Goal: Task Accomplishment & Management: Manage account settings

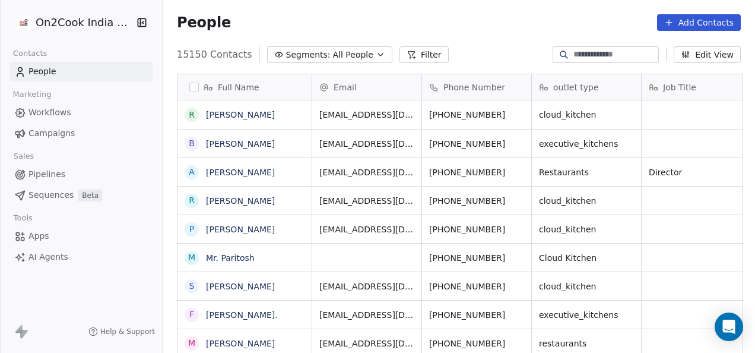
scroll to position [301, 585]
click at [409, 58] on button "Filter" at bounding box center [423, 54] width 49 height 17
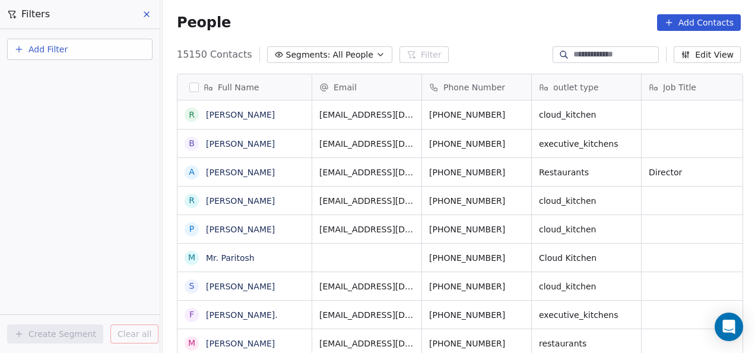
click at [57, 52] on span "Add Filter" at bounding box center [47, 49] width 39 height 12
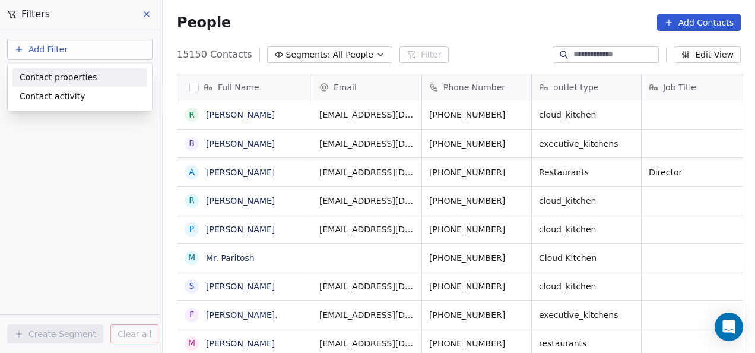
click at [54, 78] on span "Contact properties" at bounding box center [58, 77] width 77 height 12
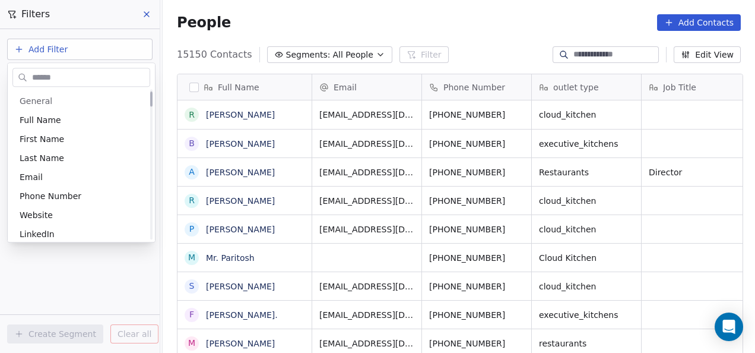
scroll to position [0, 0]
click at [70, 254] on html "On2Cook India Pvt. Ltd. Contacts People Marketing Workflows Campaigns Sales Pip…" at bounding box center [377, 176] width 755 height 353
click at [70, 254] on div "Add Filter Create Segment Clear all" at bounding box center [80, 190] width 160 height 323
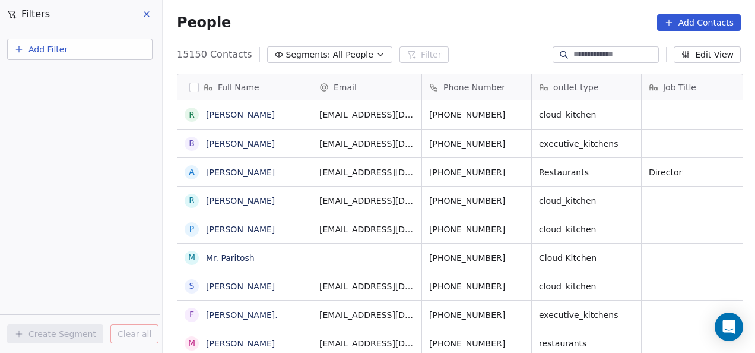
click at [150, 15] on icon at bounding box center [146, 13] width 9 height 9
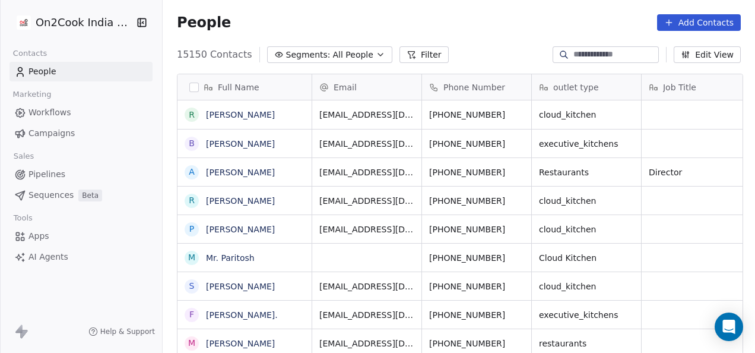
click at [376, 53] on icon "button" at bounding box center [380, 54] width 9 height 9
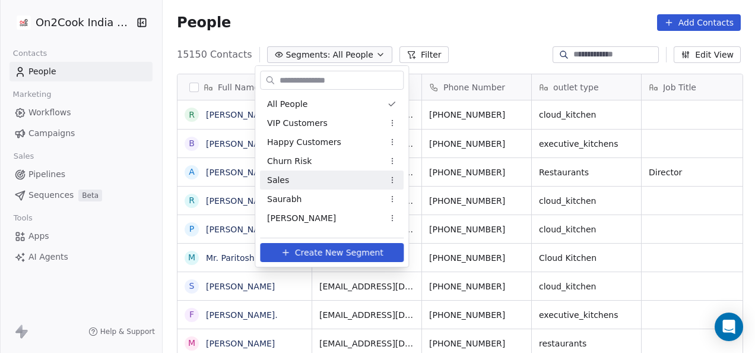
click at [326, 176] on div "Sales" at bounding box center [332, 179] width 144 height 19
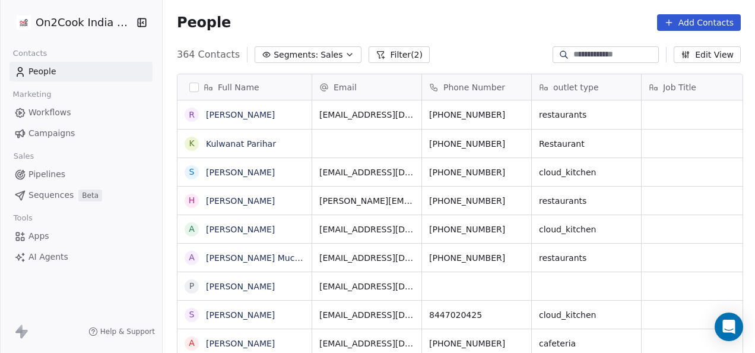
scroll to position [301, 585]
click at [388, 56] on button "Filter (2)" at bounding box center [399, 54] width 61 height 17
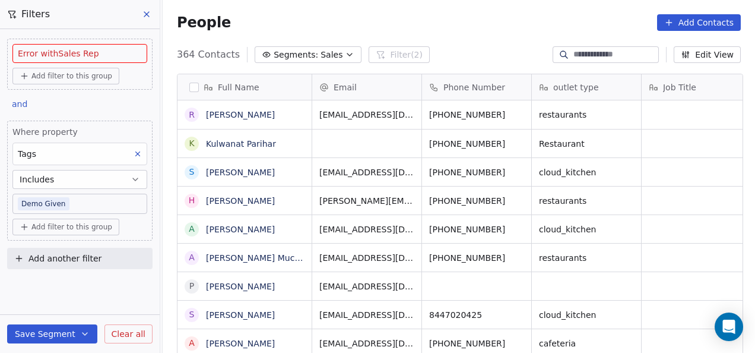
click at [452, 43] on div "People Add Contacts" at bounding box center [459, 22] width 592 height 45
click at [491, 33] on div "People Add Contacts" at bounding box center [459, 22] width 592 height 45
click at [146, 9] on icon at bounding box center [146, 13] width 9 height 9
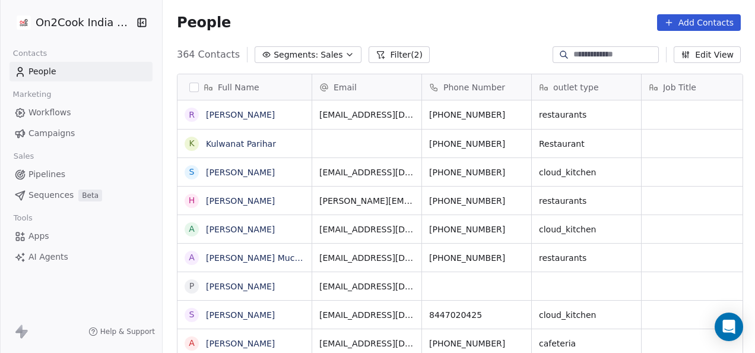
click at [42, 174] on span "Pipelines" at bounding box center [46, 174] width 37 height 12
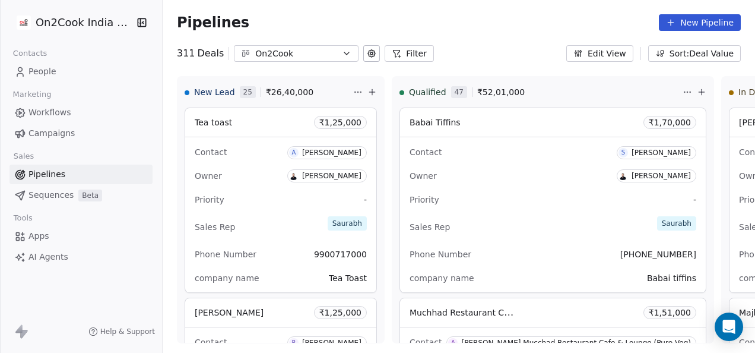
click at [342, 53] on icon "button" at bounding box center [346, 53] width 9 height 9
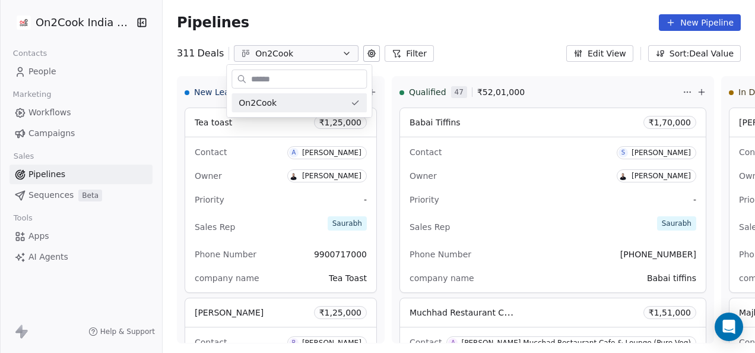
click at [472, 42] on html "On2Cook India Pvt. Ltd. Contacts People Marketing Workflows Campaigns Sales Pip…" at bounding box center [377, 176] width 755 height 353
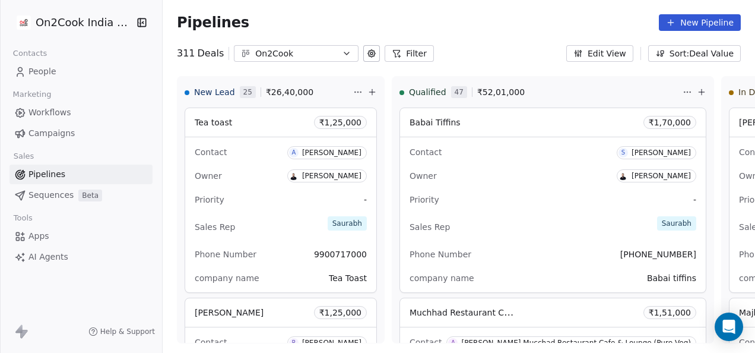
click at [402, 53] on button "Filter" at bounding box center [409, 53] width 49 height 17
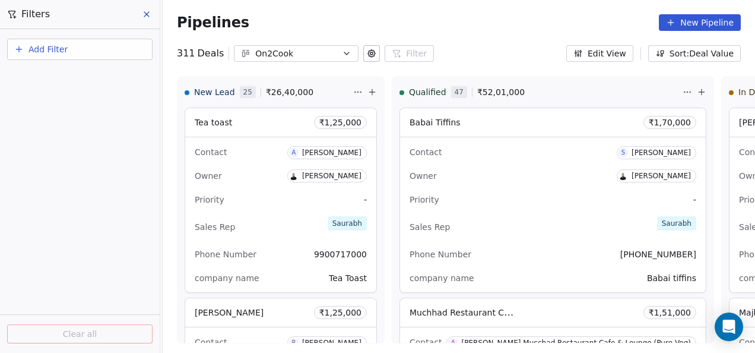
click at [44, 52] on span "Add Filter" at bounding box center [47, 49] width 39 height 12
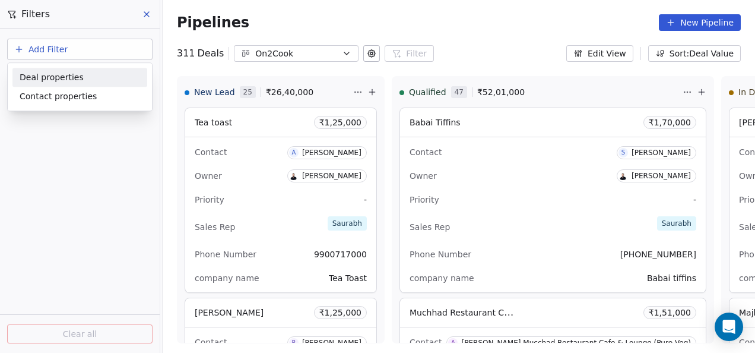
click at [43, 78] on span "Deal properties" at bounding box center [52, 77] width 64 height 12
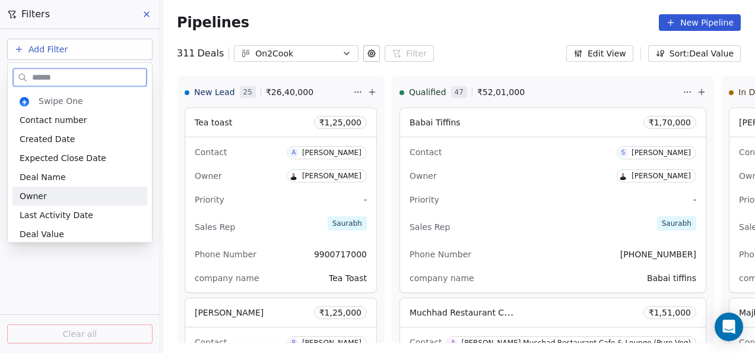
click at [34, 196] on span "Owner" at bounding box center [33, 196] width 27 height 12
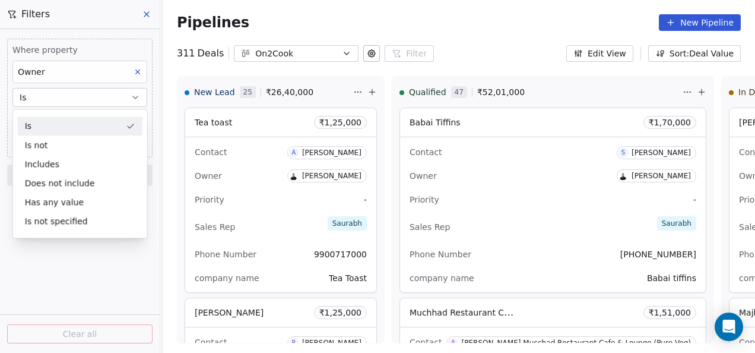
click at [97, 96] on button "Is" at bounding box center [79, 97] width 135 height 19
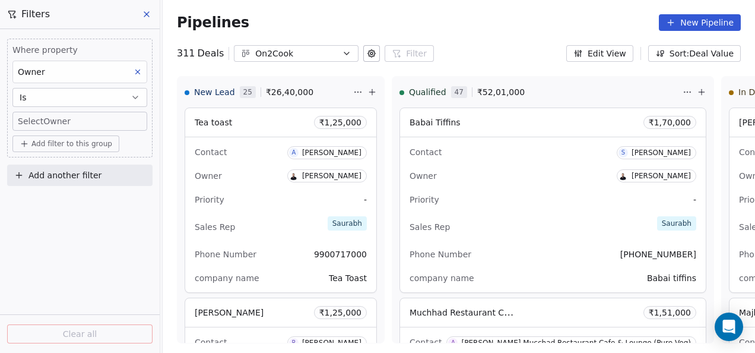
click at [94, 125] on body "On2Cook India Pvt. Ltd. Contacts People Marketing Workflows Campaigns Sales Pip…" at bounding box center [377, 176] width 755 height 353
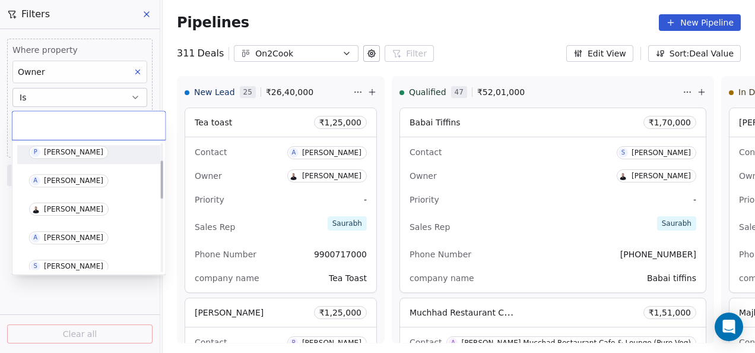
scroll to position [59, 0]
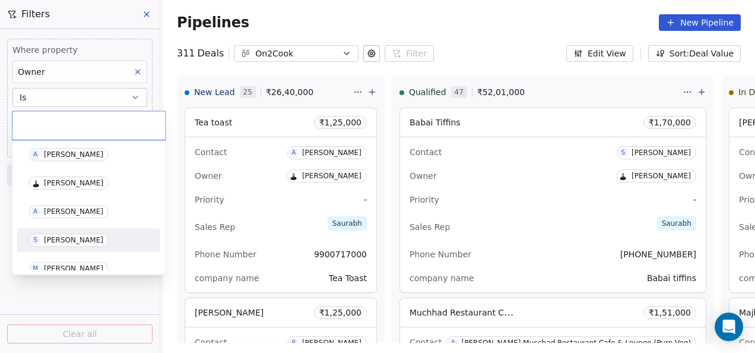
click at [56, 241] on div "[PERSON_NAME]" at bounding box center [73, 240] width 59 height 8
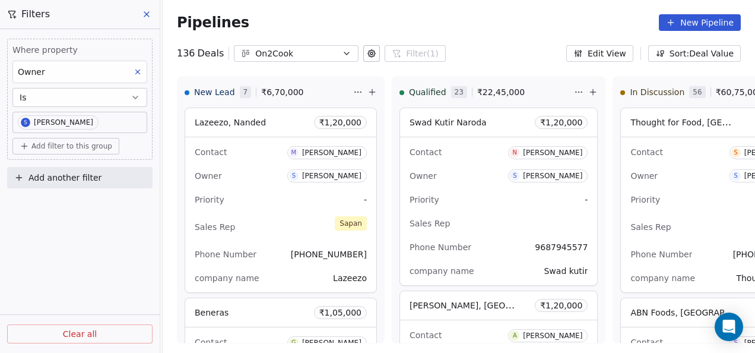
click at [700, 20] on button "New Pipeline" at bounding box center [700, 22] width 82 height 17
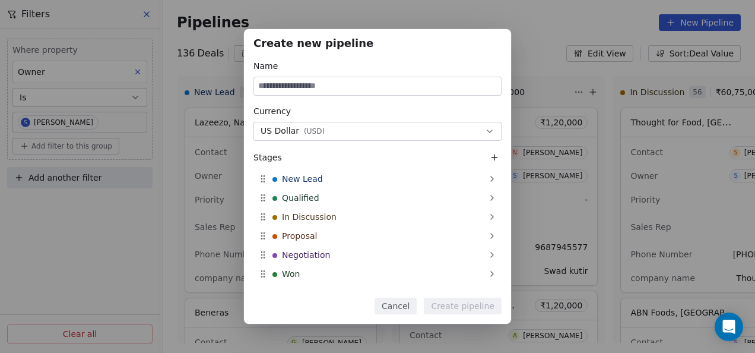
click at [542, 50] on div "Create new pipeline Name Currency US Dollar ( USD ) Stages New Lead Qualified I…" at bounding box center [377, 176] width 755 height 294
click at [566, 23] on div "Create new pipeline Name Currency US Dollar ( USD ) Stages New Lead Qualified I…" at bounding box center [377, 176] width 755 height 353
click at [399, 309] on button "Cancel" at bounding box center [395, 305] width 42 height 17
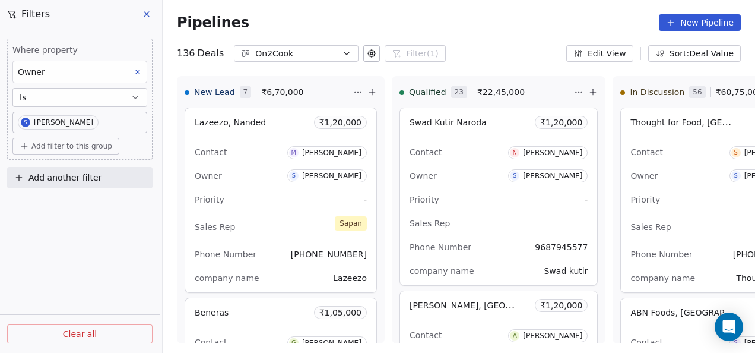
click at [683, 21] on button "New Pipeline" at bounding box center [700, 22] width 82 height 17
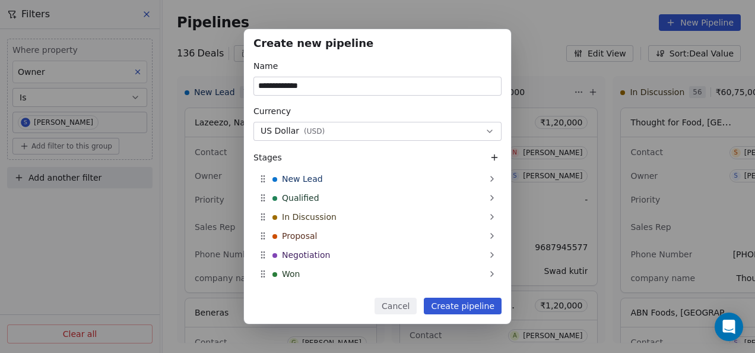
type input "**********"
click at [490, 132] on icon "button" at bounding box center [489, 131] width 5 height 2
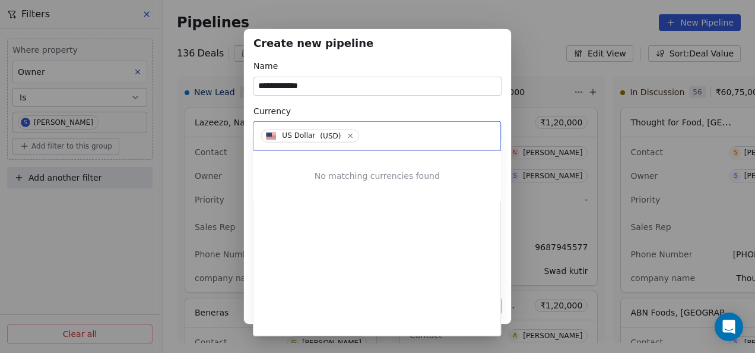
click at [490, 132] on div "US Dollar ( USD )" at bounding box center [376, 136] width 247 height 28
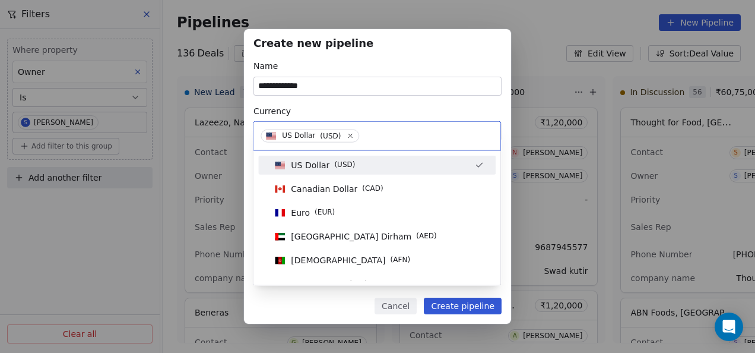
click at [383, 138] on input at bounding box center [428, 135] width 132 height 13
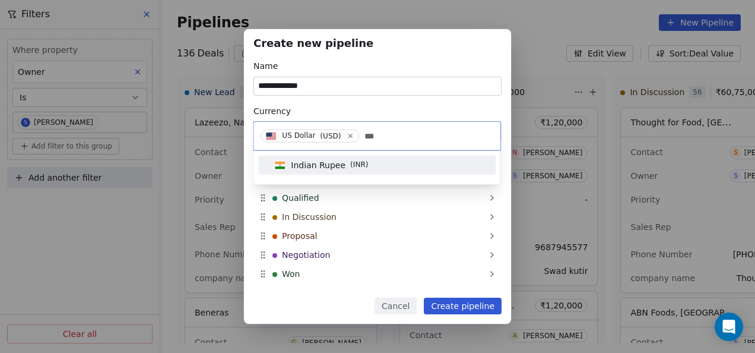
type input "***"
click at [332, 160] on span "Indian Rupee" at bounding box center [318, 165] width 55 height 12
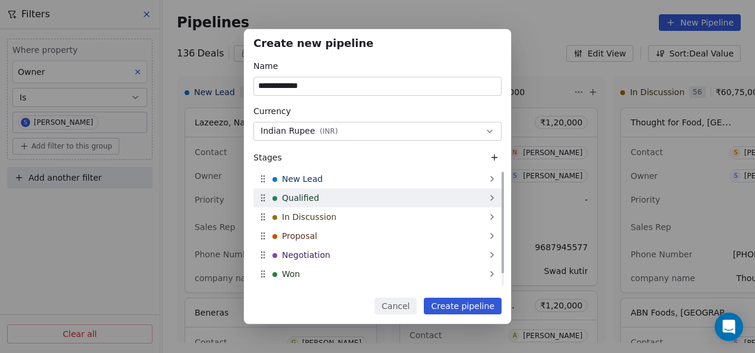
click at [337, 200] on div "Qualified" at bounding box center [377, 197] width 248 height 19
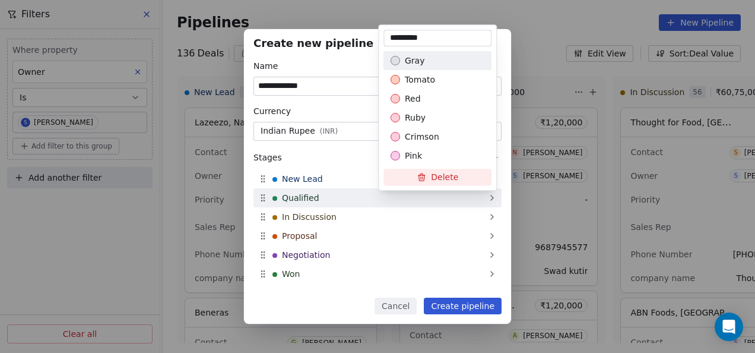
click at [337, 200] on div "**********" at bounding box center [377, 176] width 755 height 294
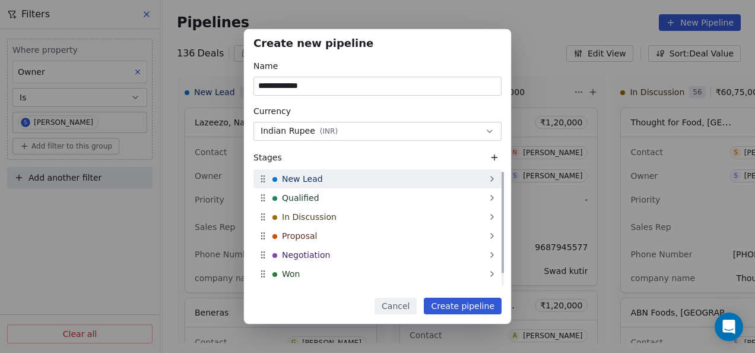
click at [309, 178] on span "New Lead" at bounding box center [302, 179] width 41 height 12
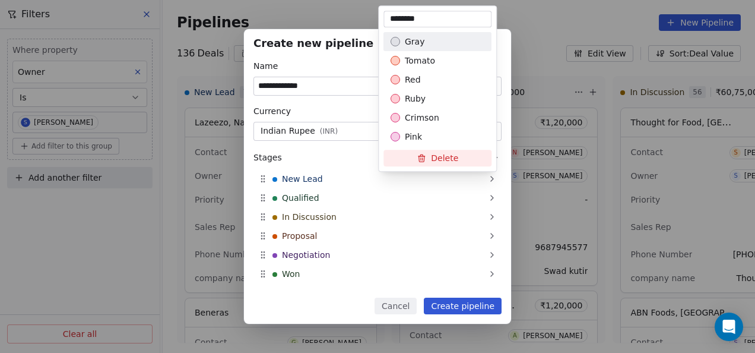
click at [390, 197] on div "**********" at bounding box center [377, 176] width 755 height 294
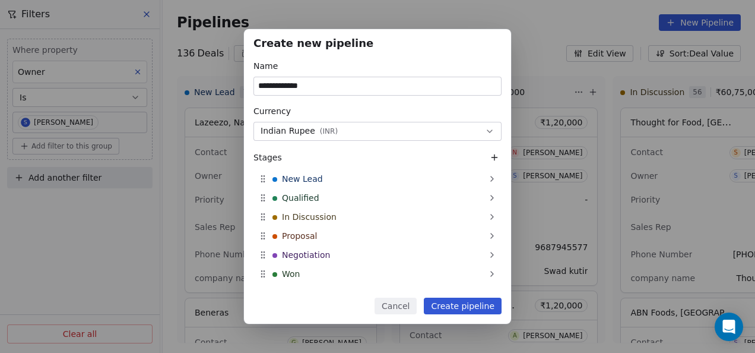
click at [459, 304] on button "Create pipeline" at bounding box center [463, 305] width 78 height 17
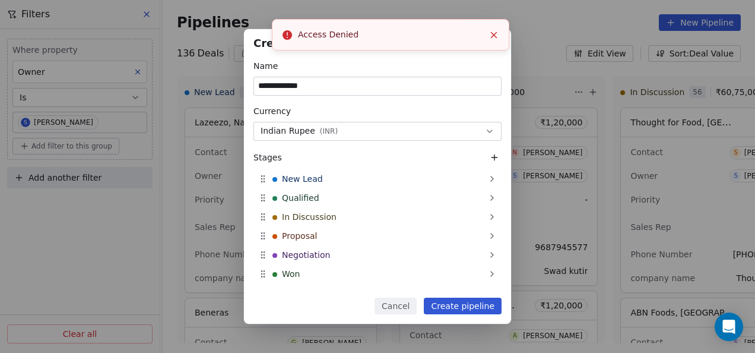
click at [493, 36] on icon "Close toast" at bounding box center [493, 35] width 11 height 11
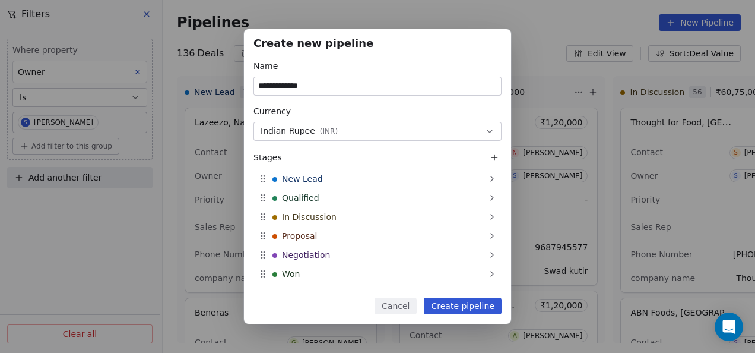
click at [401, 306] on button "Cancel" at bounding box center [395, 305] width 42 height 17
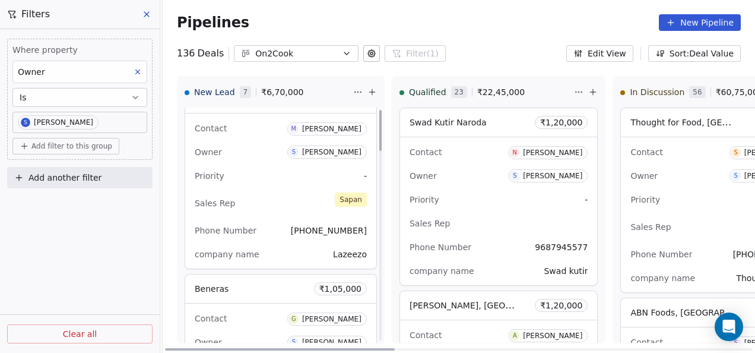
scroll to position [0, 0]
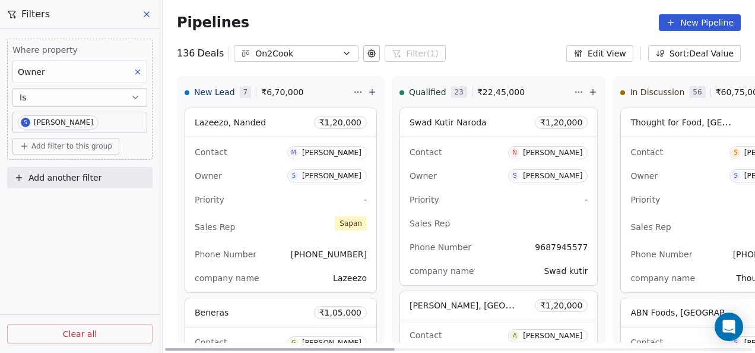
click at [588, 90] on icon at bounding box center [592, 91] width 9 height 9
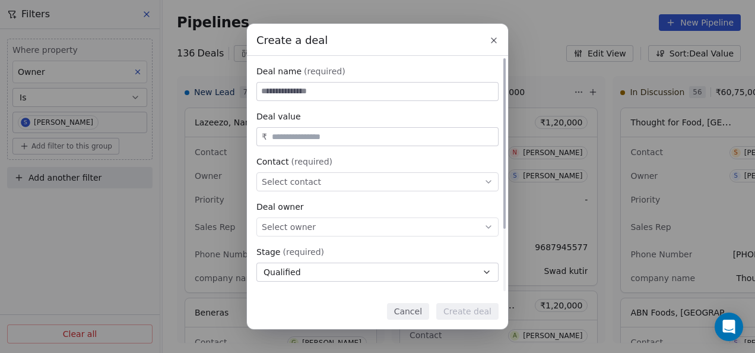
click at [307, 90] on input at bounding box center [377, 91] width 241 height 18
type input "**********"
click at [303, 135] on input "text" at bounding box center [382, 136] width 226 height 9
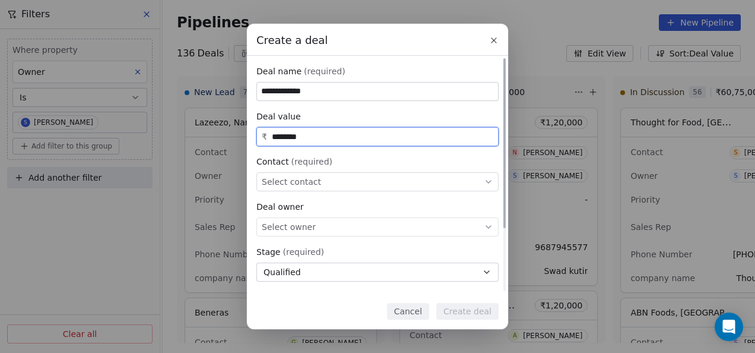
type input "********"
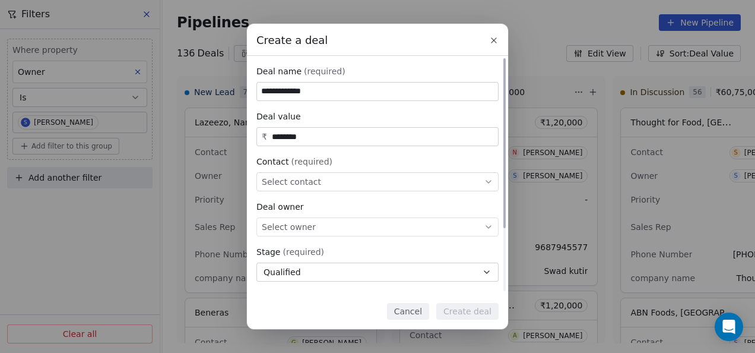
click at [378, 181] on div "Select contact" at bounding box center [377, 181] width 242 height 19
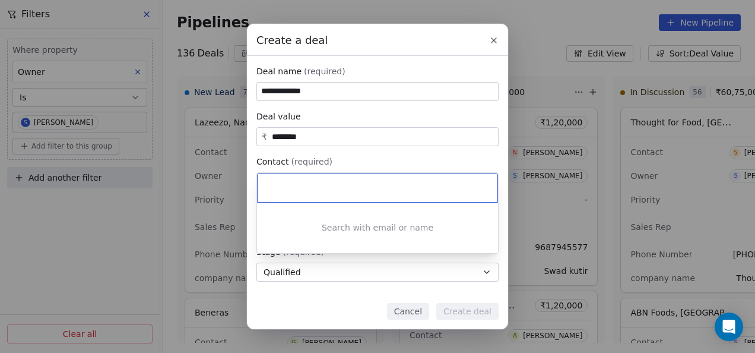
click at [380, 155] on div "**********" at bounding box center [377, 176] width 755 height 305
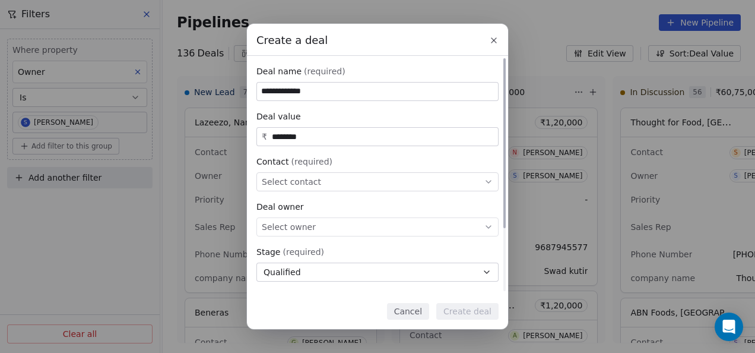
click at [485, 227] on icon at bounding box center [488, 226] width 9 height 9
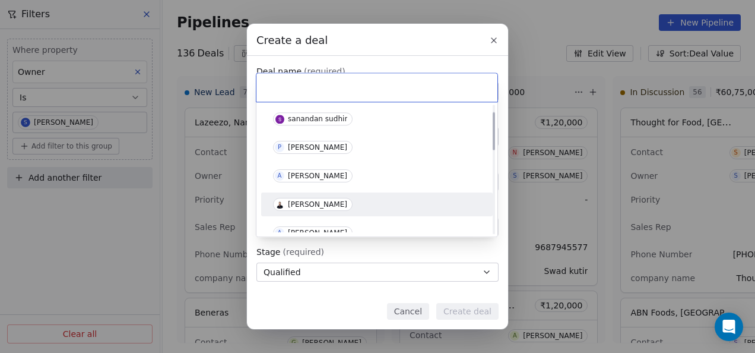
scroll to position [59, 0]
click at [317, 205] on div "[PERSON_NAME]" at bounding box center [317, 202] width 59 height 8
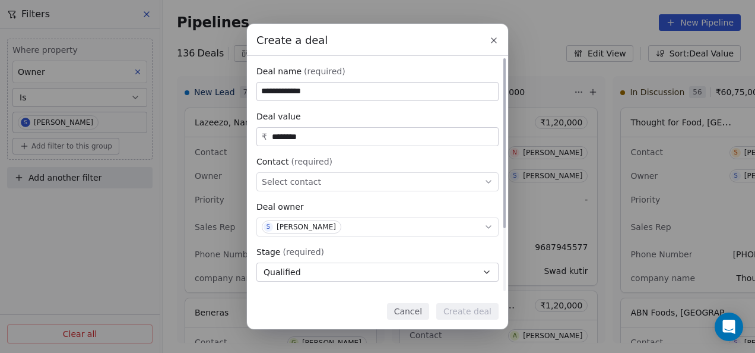
click at [333, 181] on div "Select contact" at bounding box center [377, 181] width 242 height 19
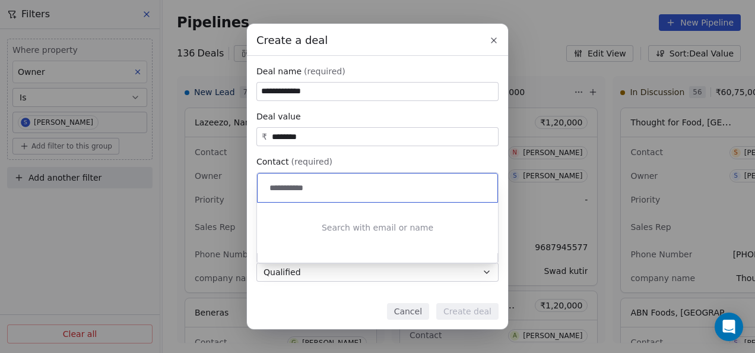
click at [293, 188] on input "**********" at bounding box center [378, 187] width 223 height 13
type input "**********"
click at [387, 132] on div "**********" at bounding box center [377, 176] width 755 height 305
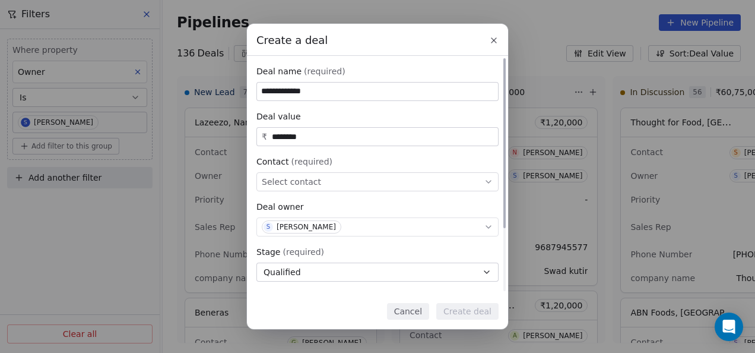
click at [487, 180] on icon at bounding box center [488, 181] width 9 height 9
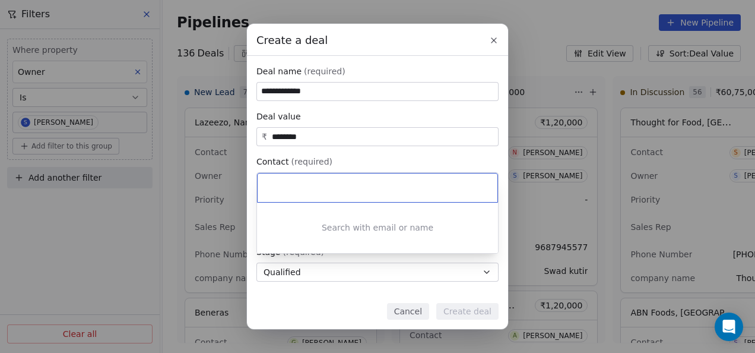
click at [496, 41] on div "**********" at bounding box center [377, 176] width 755 height 305
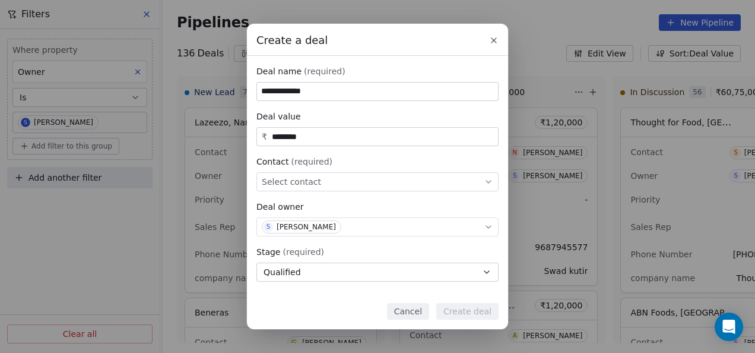
click at [496, 41] on icon at bounding box center [493, 40] width 9 height 9
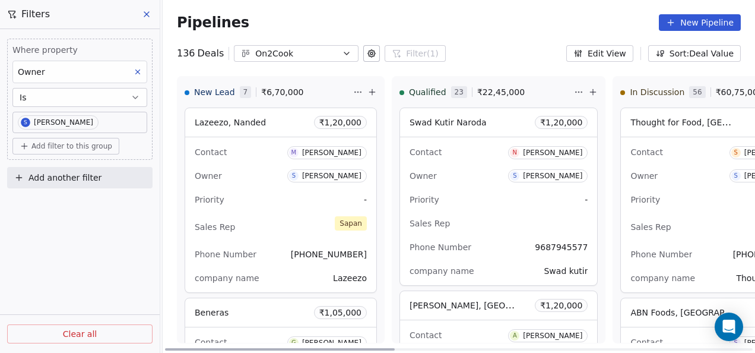
click at [372, 93] on icon at bounding box center [372, 91] width 0 height 5
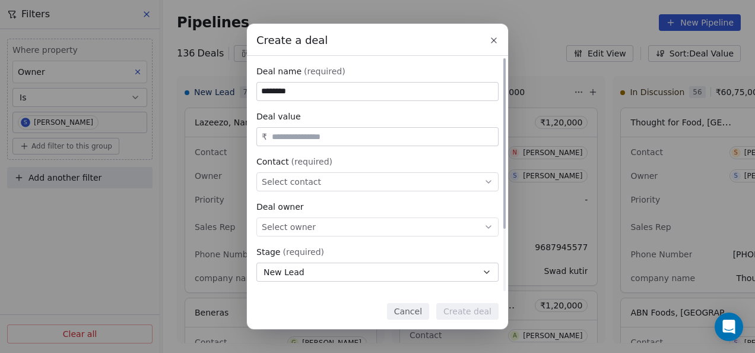
drag, startPoint x: 328, startPoint y: 92, endPoint x: 255, endPoint y: 91, distance: 72.4
click at [255, 91] on div "Deal name (required) ******** Deal value ₹ Contact (required) Select contact De…" at bounding box center [377, 218] width 261 height 325
type input "*****"
drag, startPoint x: 288, startPoint y: 89, endPoint x: 242, endPoint y: 87, distance: 46.3
click at [242, 87] on div "Create a deal Deal name (required) ***** Deal value ₹ Contact (required) Select…" at bounding box center [377, 176] width 755 height 305
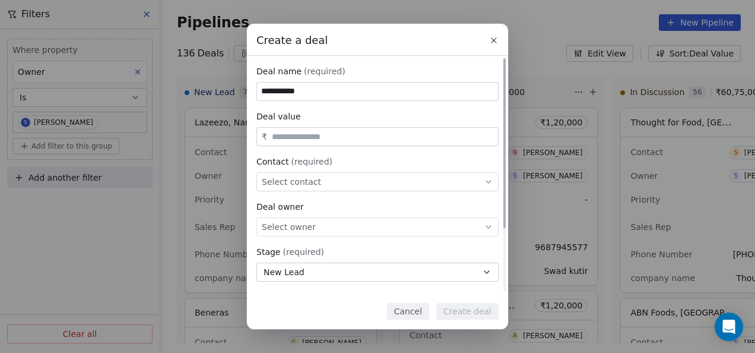
type input "**********"
click at [428, 180] on div "Select contact" at bounding box center [377, 181] width 242 height 19
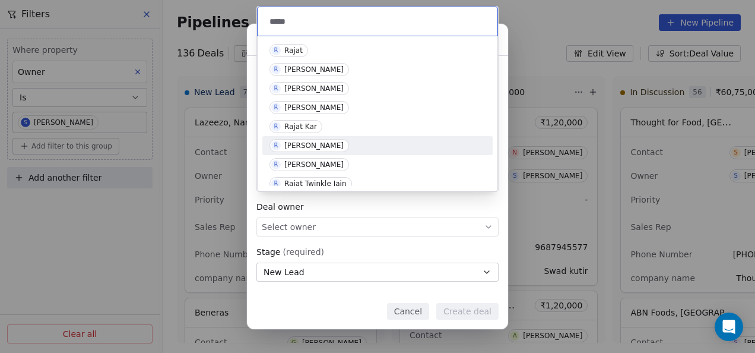
type input "*****"
click at [318, 148] on div "[PERSON_NAME]" at bounding box center [313, 145] width 59 height 8
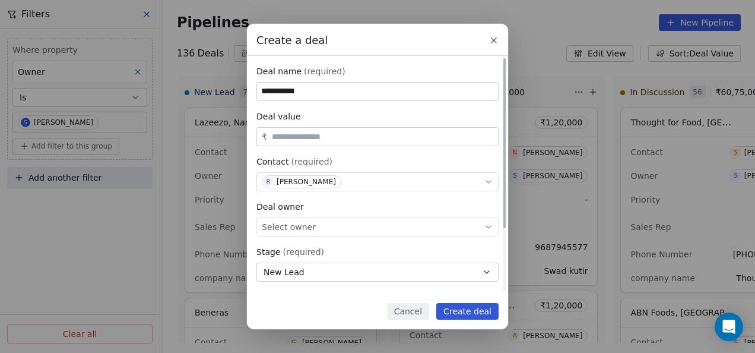
drag, startPoint x: 306, startPoint y: 91, endPoint x: 250, endPoint y: 94, distance: 56.5
click at [250, 94] on div "**********" at bounding box center [377, 218] width 261 height 325
type input "**********"
click at [270, 138] on input "text" at bounding box center [382, 136] width 226 height 9
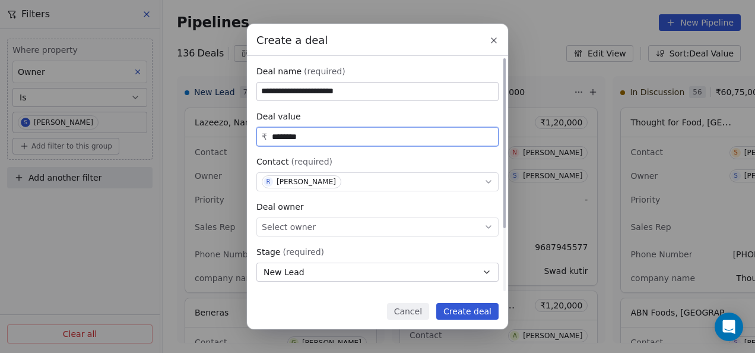
click at [488, 224] on icon at bounding box center [488, 226] width 9 height 9
type input "********"
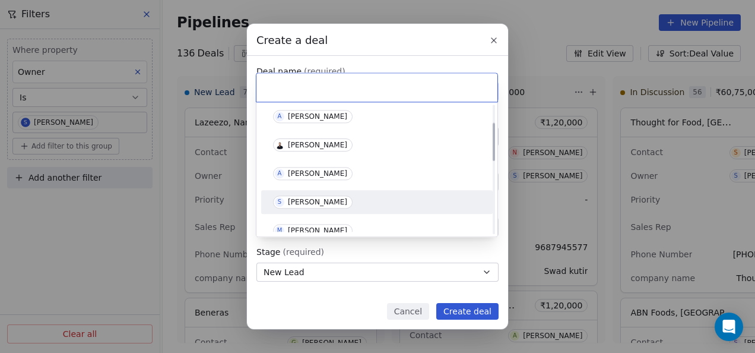
click at [312, 201] on div "[PERSON_NAME]" at bounding box center [317, 202] width 59 height 8
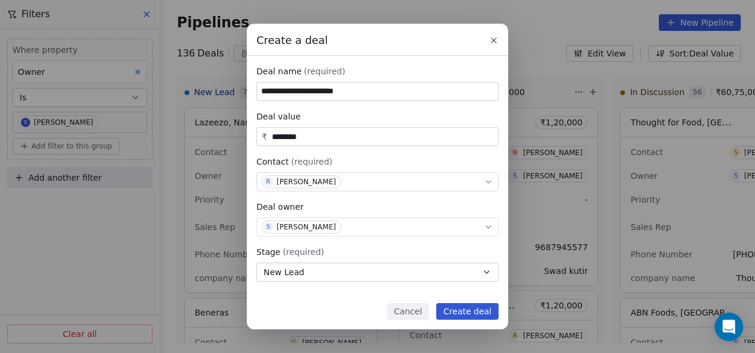
click at [469, 313] on button "Create deal" at bounding box center [467, 311] width 62 height 17
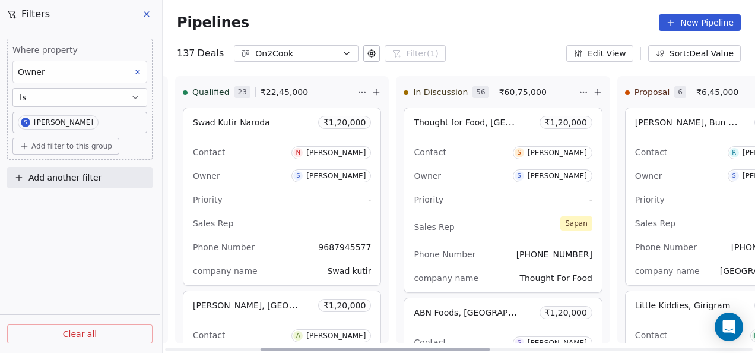
scroll to position [0, 246]
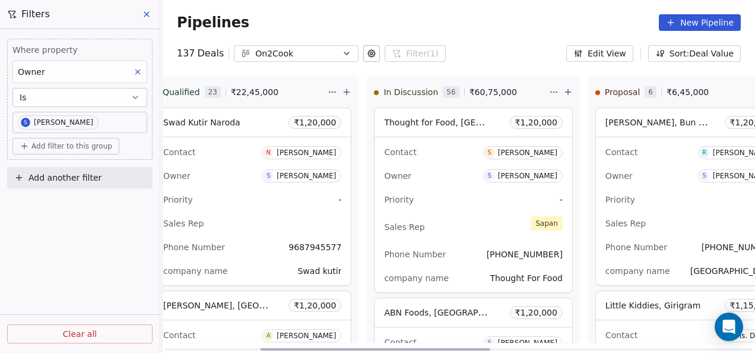
drag, startPoint x: 368, startPoint y: 348, endPoint x: 463, endPoint y: 345, distance: 95.6
click at [463, 348] on div at bounding box center [376, 349] width 230 height 2
click at [565, 92] on icon at bounding box center [567, 92] width 5 height 0
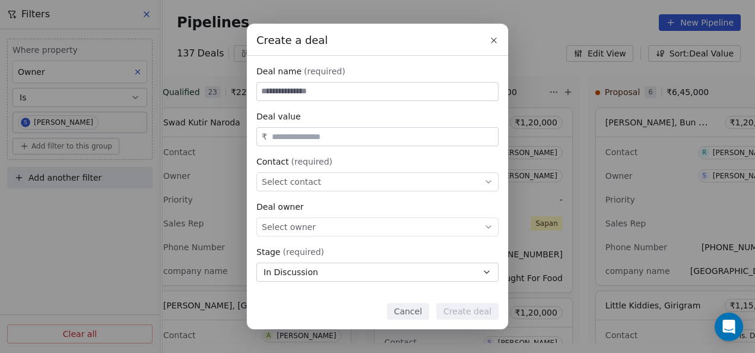
type input "*"
drag, startPoint x: 284, startPoint y: 92, endPoint x: 252, endPoint y: 92, distance: 32.0
click at [252, 92] on div "Deal name (required) * Deal value ₹ Contact (required) Select contact Deal owne…" at bounding box center [377, 218] width 261 height 325
click at [284, 223] on span "Select owner" at bounding box center [289, 227] width 54 height 12
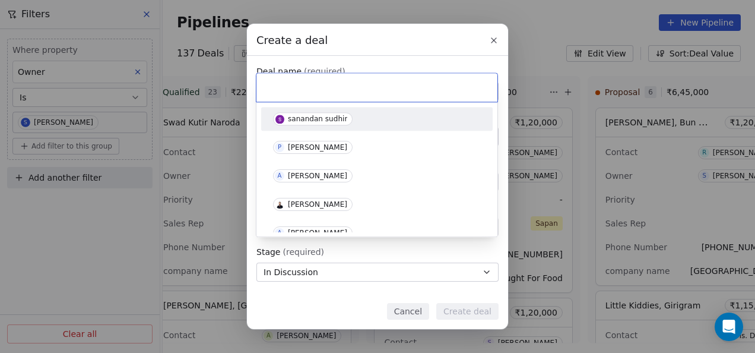
type input "*"
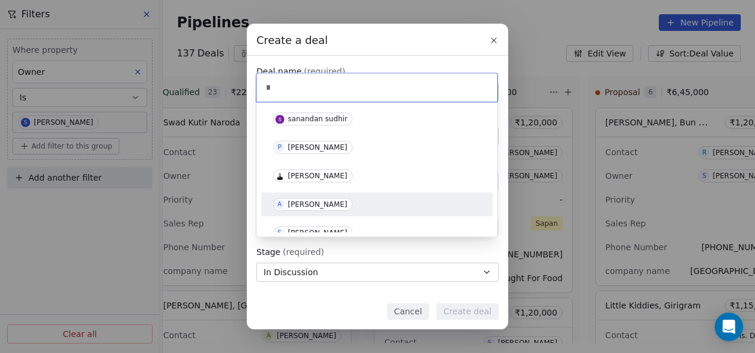
click at [526, 197] on div "Create a deal Deal name (required) Deal value ₹ Contact (required) Select conta…" at bounding box center [377, 176] width 755 height 305
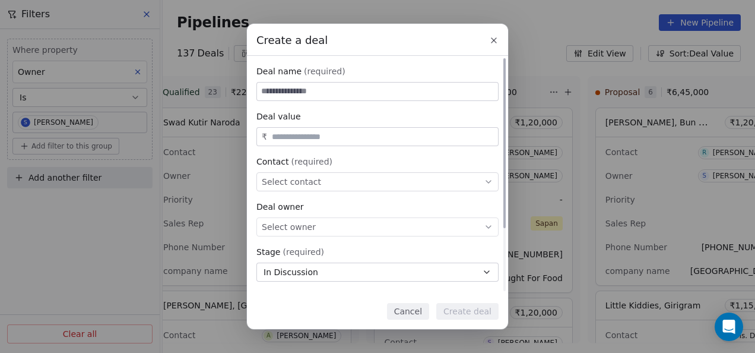
click at [340, 185] on div "Select contact" at bounding box center [377, 181] width 242 height 19
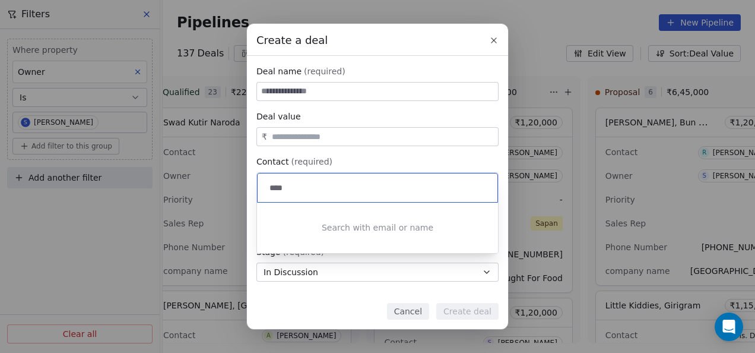
type input "*****"
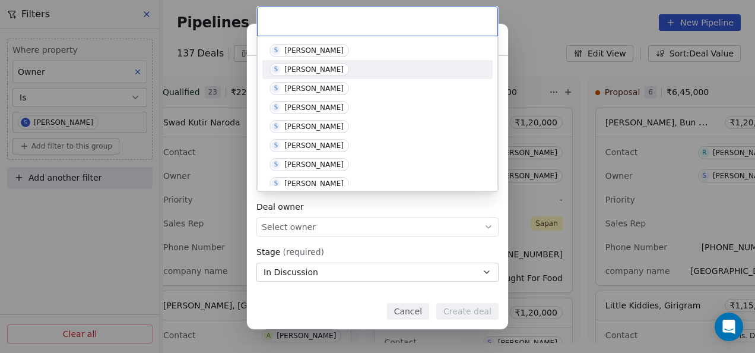
click at [544, 28] on div "Create a deal Deal name (required) Deal value ₹ Contact (required) Select conta…" at bounding box center [377, 176] width 755 height 305
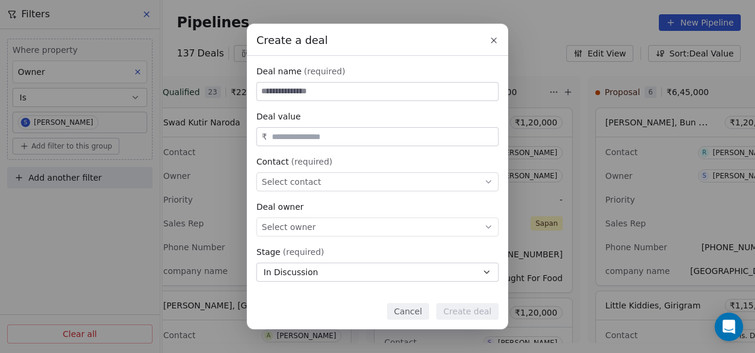
click at [496, 43] on icon at bounding box center [493, 40] width 9 height 9
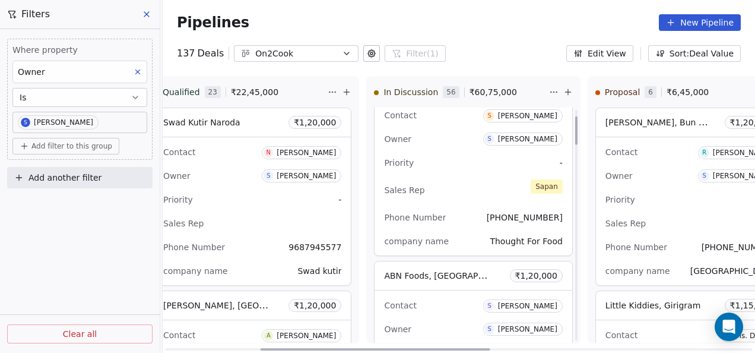
scroll to position [59, 0]
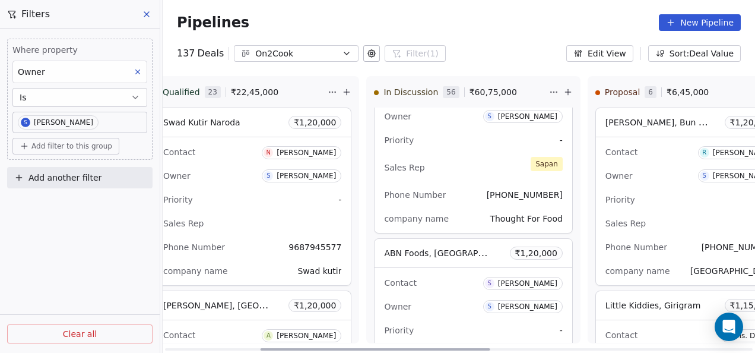
click at [285, 348] on div at bounding box center [376, 349] width 230 height 2
drag, startPoint x: 285, startPoint y: 347, endPoint x: 279, endPoint y: 347, distance: 6.0
click at [284, 348] on div at bounding box center [376, 349] width 230 height 2
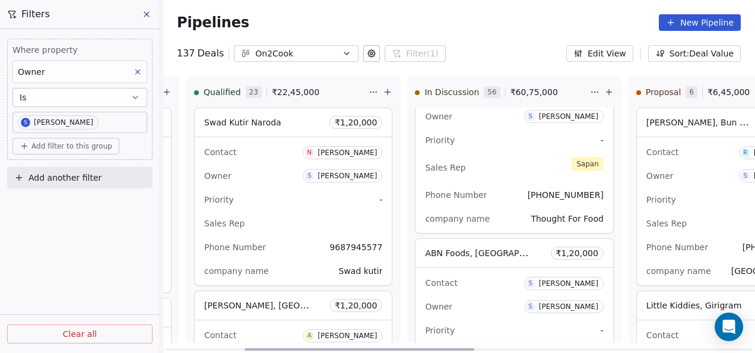
scroll to position [0, 204]
drag, startPoint x: 275, startPoint y: 348, endPoint x: 262, endPoint y: 348, distance: 13.6
click at [262, 348] on div at bounding box center [359, 349] width 230 height 2
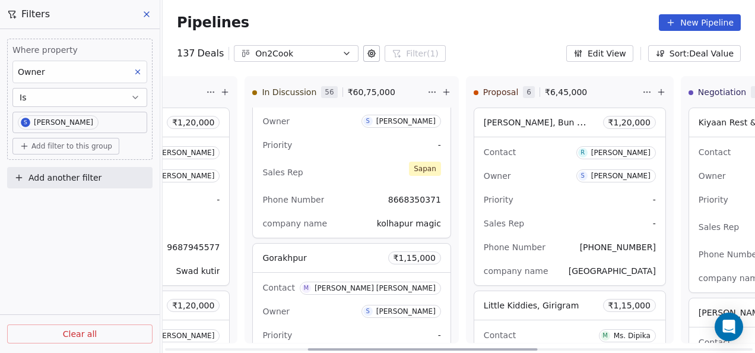
scroll to position [0, 369]
drag, startPoint x: 373, startPoint y: 347, endPoint x: 437, endPoint y: 347, distance: 63.5
click at [437, 348] on div at bounding box center [423, 349] width 230 height 2
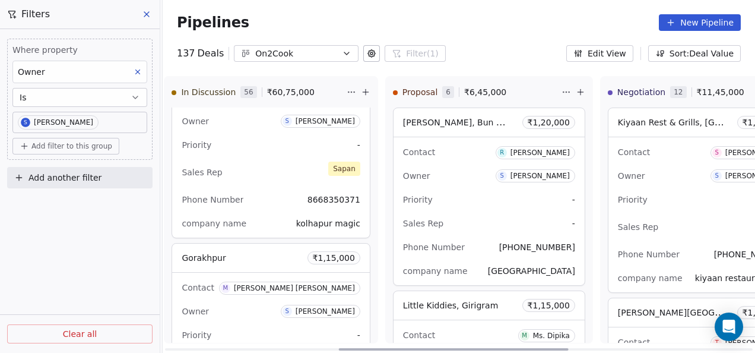
scroll to position [0, 450]
drag, startPoint x: 403, startPoint y: 349, endPoint x: 434, endPoint y: 345, distance: 31.7
click at [434, 348] on div at bounding box center [454, 349] width 230 height 2
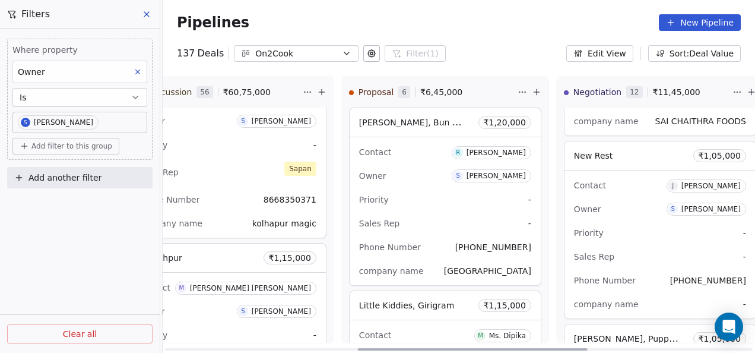
scroll to position [0, 498]
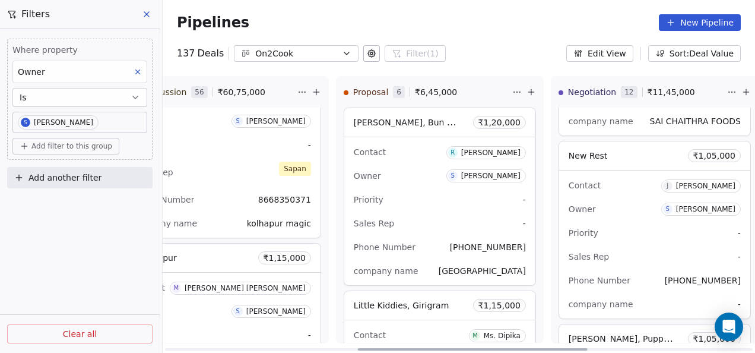
drag, startPoint x: 531, startPoint y: 348, endPoint x: 549, endPoint y: 345, distance: 18.5
click at [549, 348] on div at bounding box center [473, 349] width 230 height 2
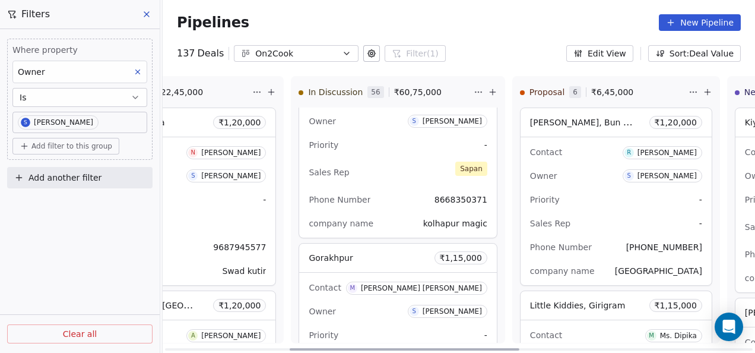
scroll to position [0, 319]
drag, startPoint x: 470, startPoint y: 347, endPoint x: 401, endPoint y: 348, distance: 69.4
click at [401, 348] on div at bounding box center [403, 349] width 230 height 2
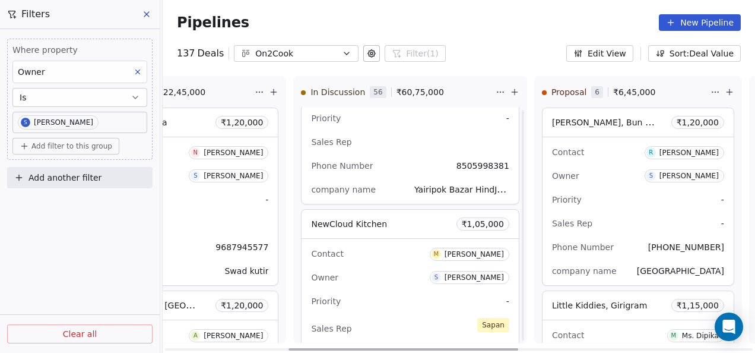
scroll to position [8382, 0]
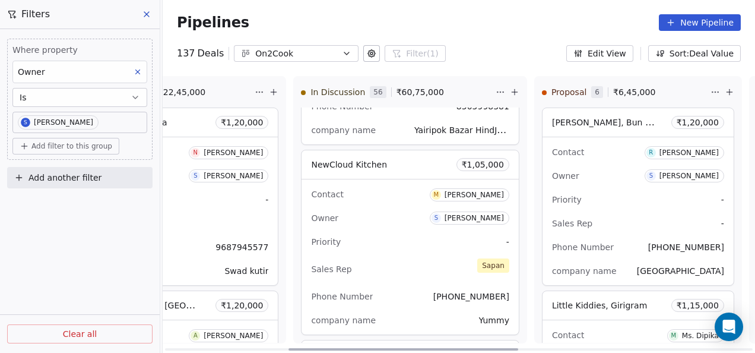
click at [386, 232] on div "Priority -" at bounding box center [410, 241] width 198 height 19
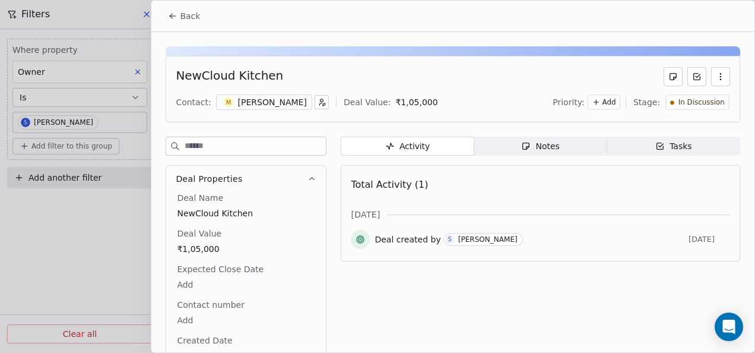
click at [573, 312] on div "Activity Activity Notes Notes Tasks Tasks Total Activity (1) [DATE] Deal create…" at bounding box center [540, 285] width 399 height 299
